Goal: Check status: Check status

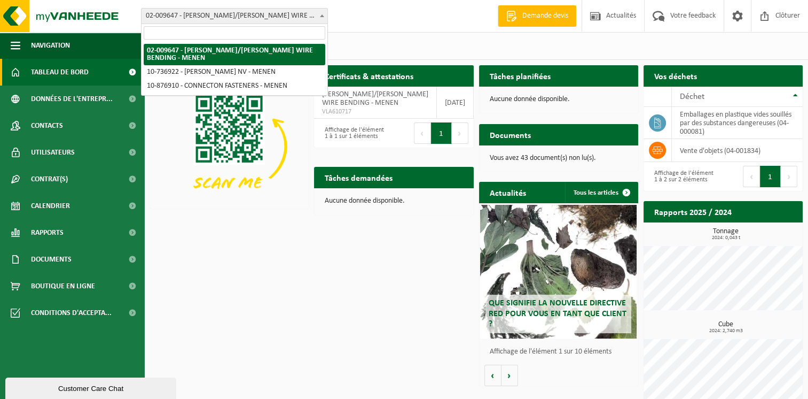
click at [278, 16] on span "02-009647 - [PERSON_NAME]/[PERSON_NAME] WIRE BENDING - MENEN" at bounding box center [235, 16] width 186 height 15
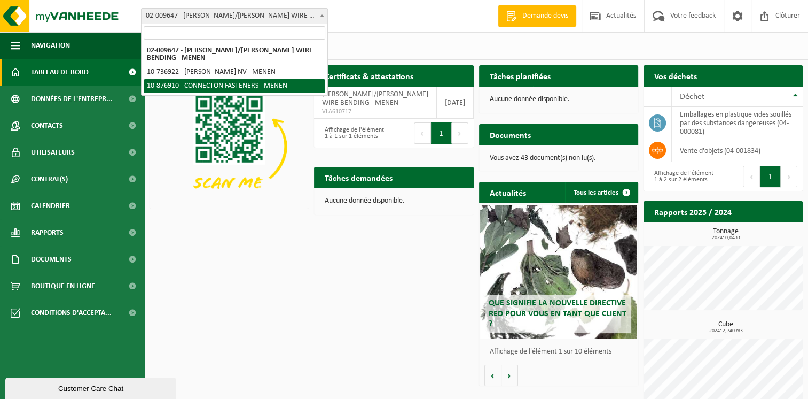
select select "107749"
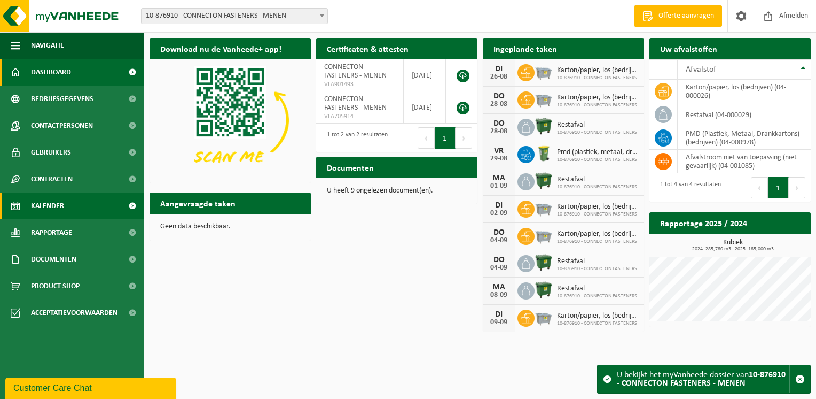
click at [49, 205] on span "Kalender" at bounding box center [47, 205] width 33 height 27
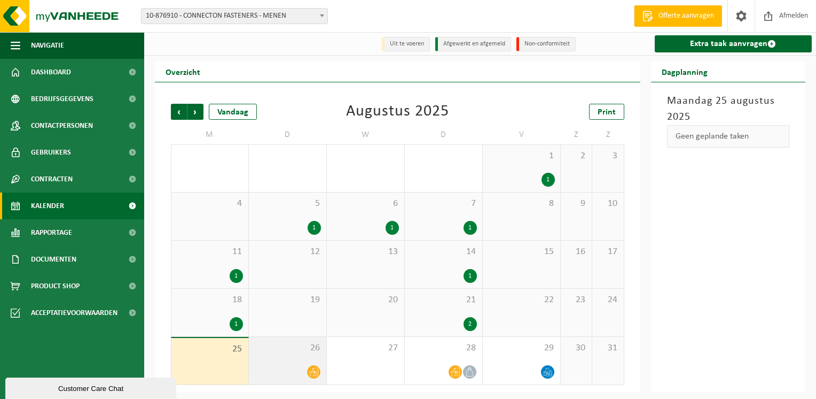
click at [306, 367] on div at bounding box center [287, 371] width 67 height 14
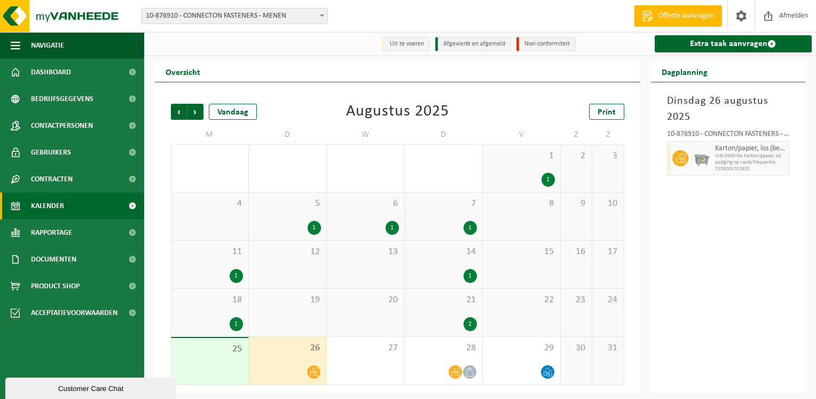
click at [92, 392] on div "Customer Care Chat" at bounding box center [90, 388] width 155 height 8
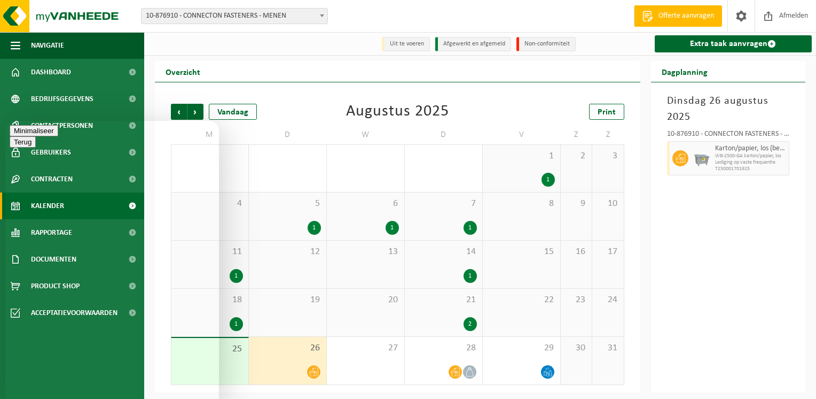
click at [58, 130] on button "Minimaliseer" at bounding box center [34, 130] width 49 height 11
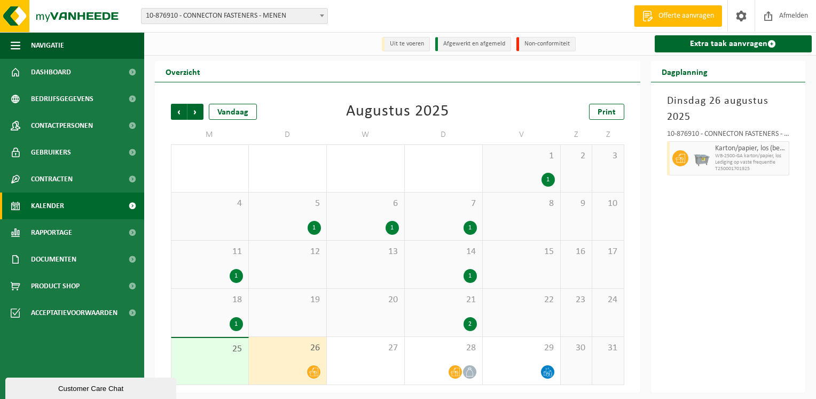
click at [290, 366] on div at bounding box center [287, 371] width 67 height 14
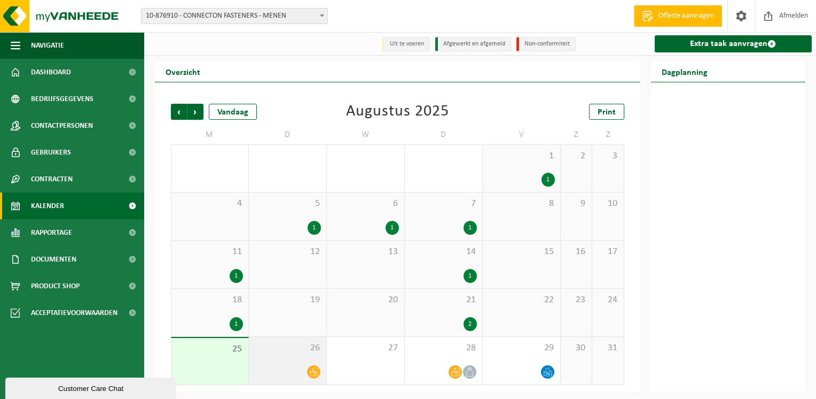
click at [290, 366] on div at bounding box center [287, 371] width 67 height 14
click at [297, 364] on div "26" at bounding box center [287, 361] width 77 height 48
click at [298, 364] on div "26" at bounding box center [287, 361] width 77 height 48
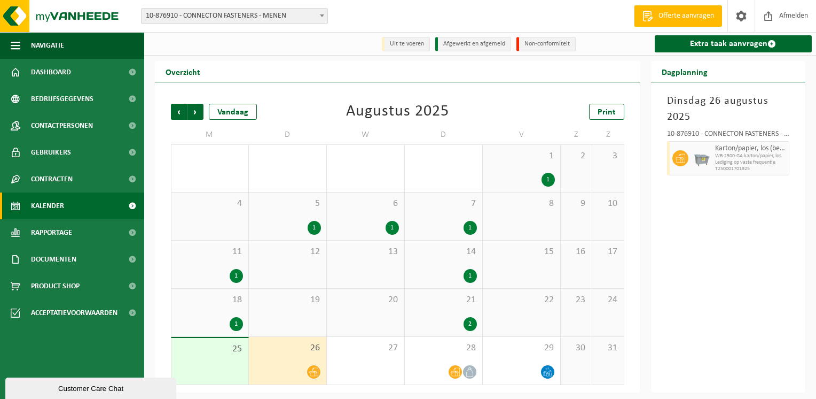
click at [737, 154] on span "WB-2500-GA karton/papier, los" at bounding box center [751, 156] width 72 height 6
click at [378, 363] on div "27" at bounding box center [365, 361] width 77 height 48
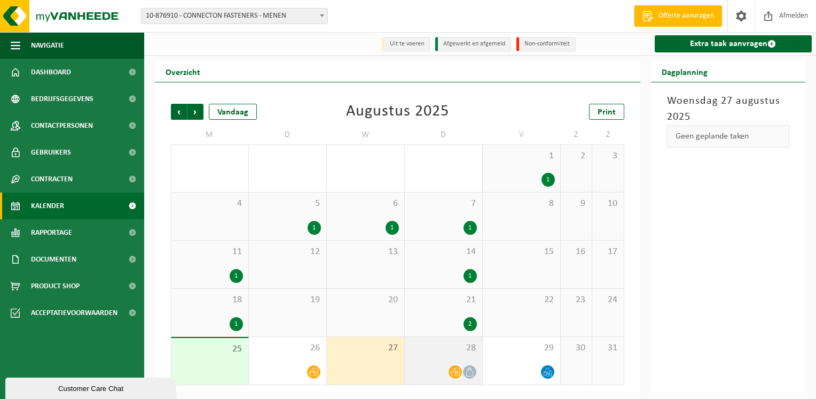
click at [454, 363] on div "28" at bounding box center [443, 361] width 77 height 48
